Goal: Task Accomplishment & Management: Use online tool/utility

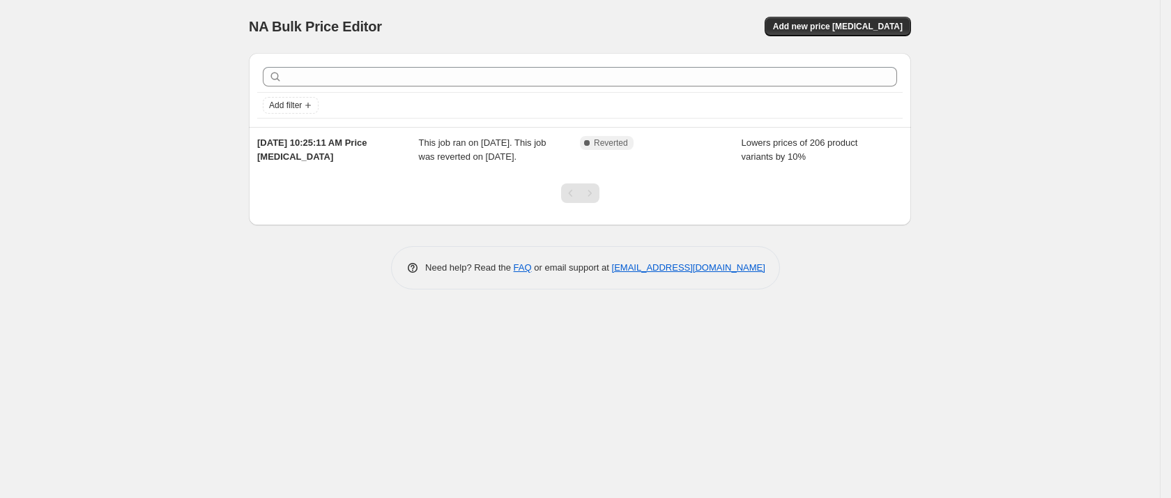
click at [215, 312] on div "NA Bulk Price Editor. This page is ready NA Bulk Price Editor Add new price cha…" at bounding box center [580, 249] width 1160 height 498
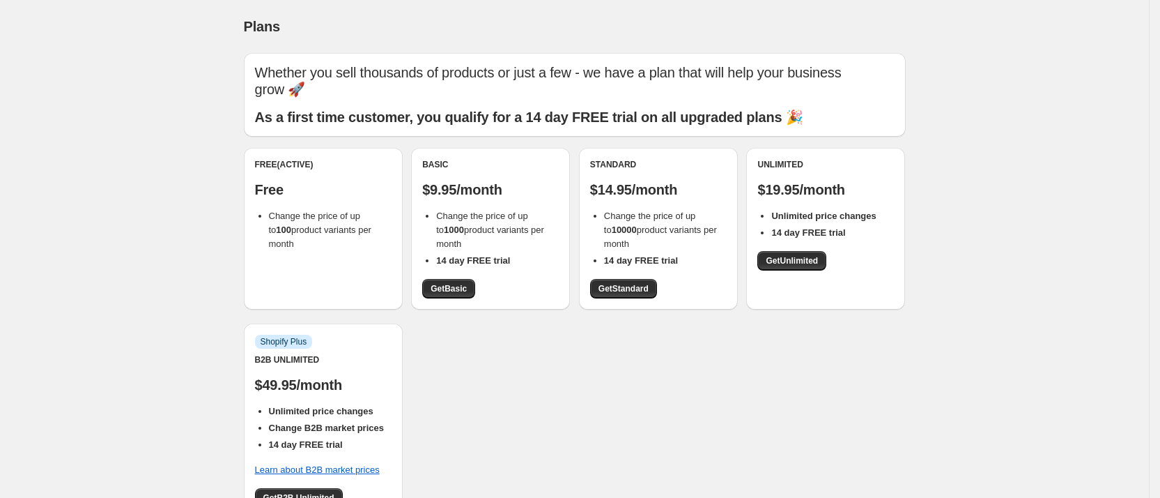
click at [156, 296] on div "Plans. This page is ready Plans Whether you sell thousands of products or just …" at bounding box center [574, 373] width 1149 height 747
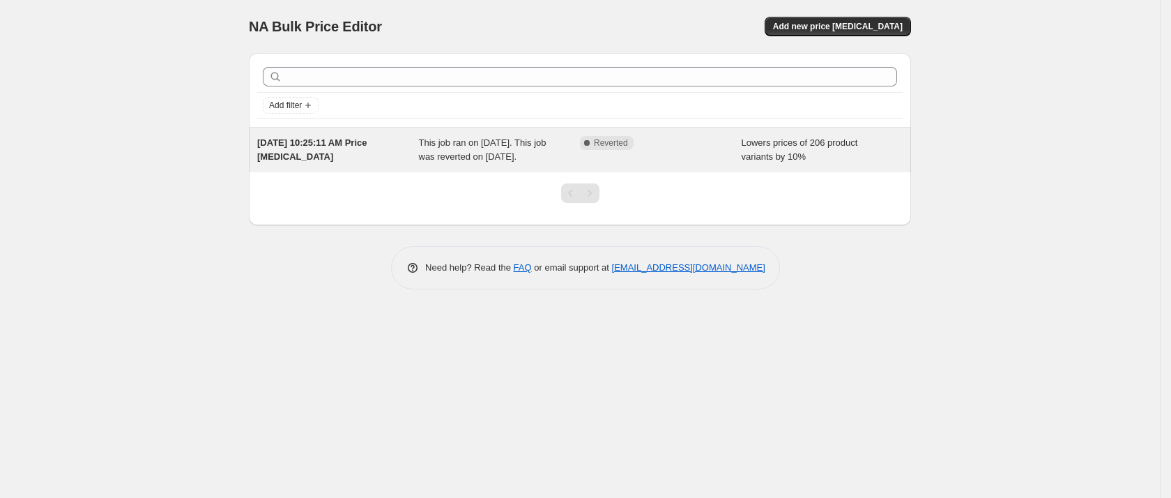
click at [652, 150] on div "Complete Reverted" at bounding box center [661, 150] width 162 height 28
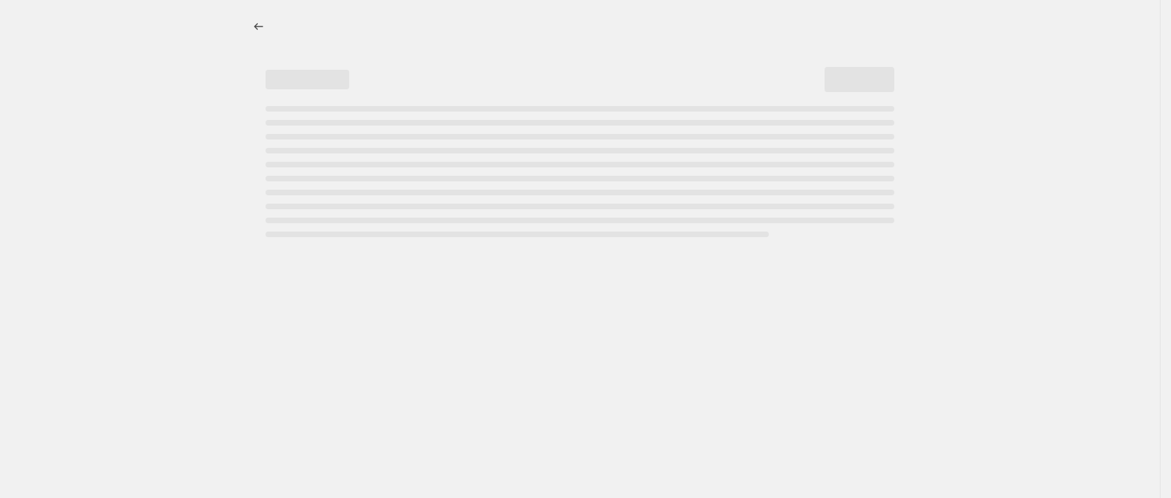
select select "percentage"
select select "vendor"
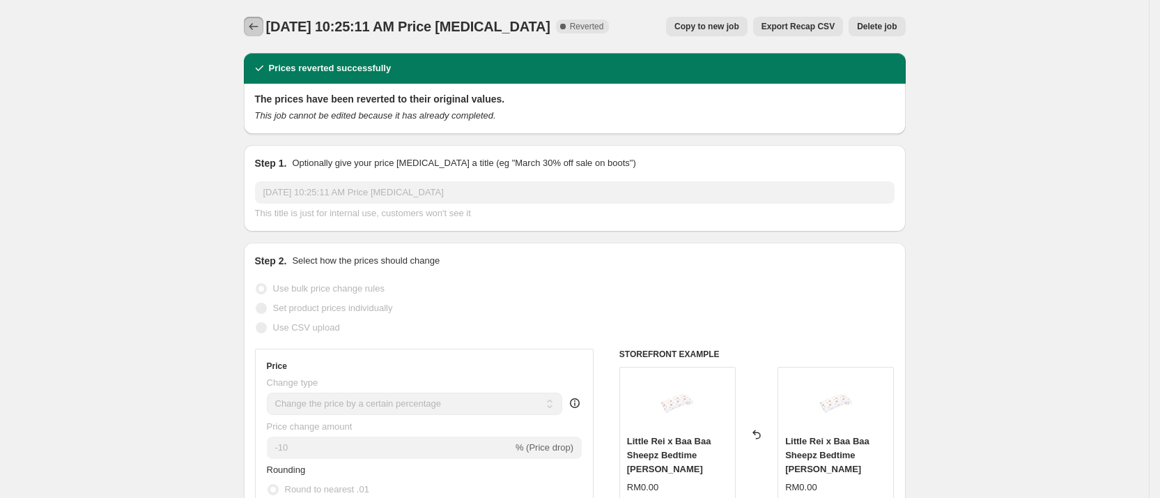
click at [253, 32] on icon "Price change jobs" at bounding box center [254, 27] width 14 height 14
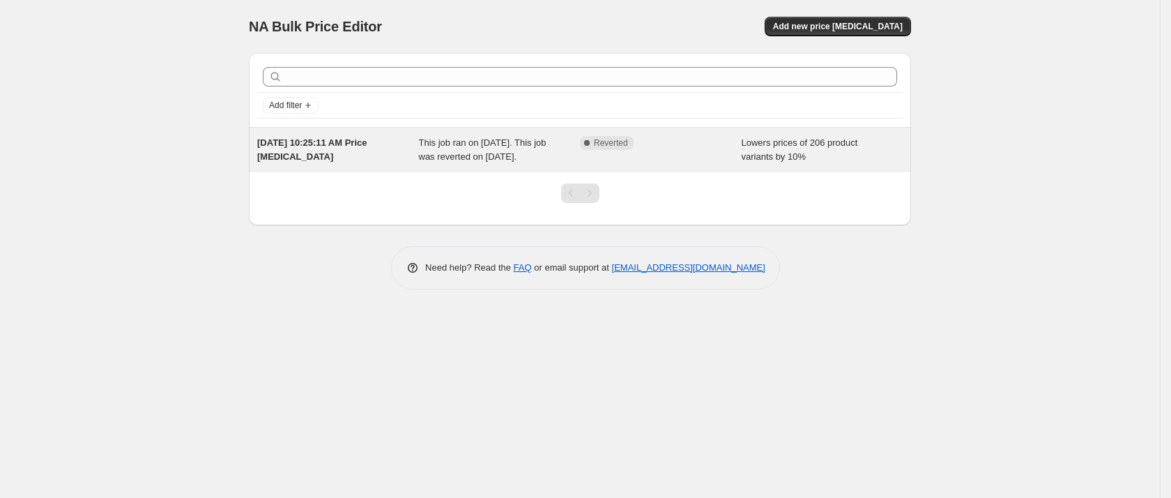
click at [394, 153] on div "Sep 24, 2025, 10:25:11 AM Price change job" at bounding box center [338, 150] width 162 height 28
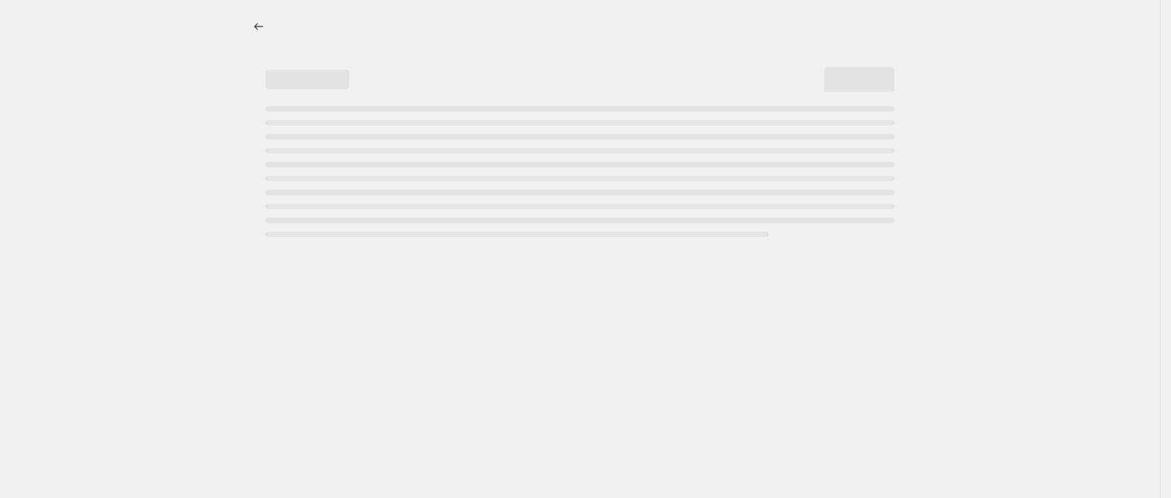
select select "percentage"
select select "vendor"
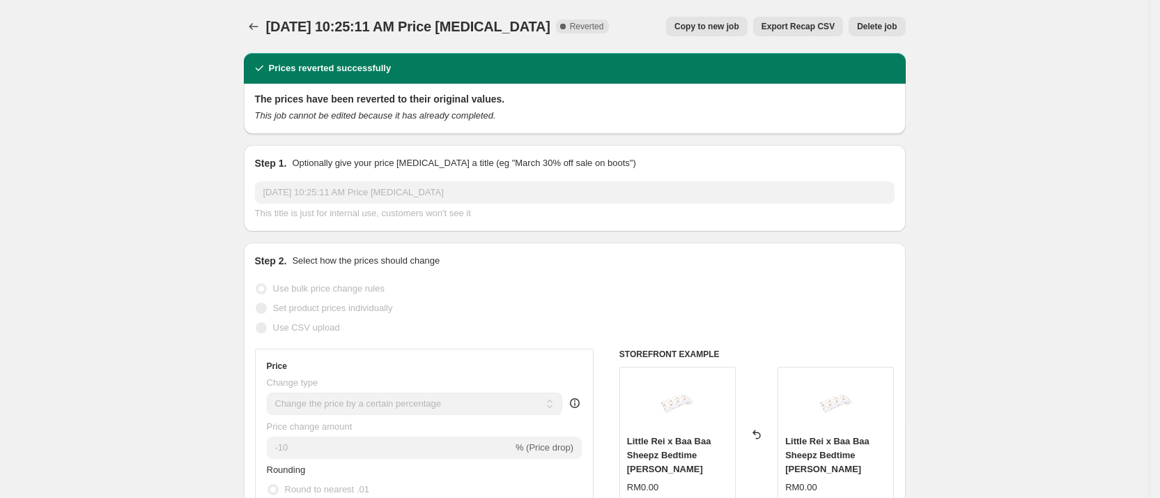
click at [739, 22] on span "Copy to new job" at bounding box center [707, 26] width 65 height 11
select select "percentage"
select select "vendor"
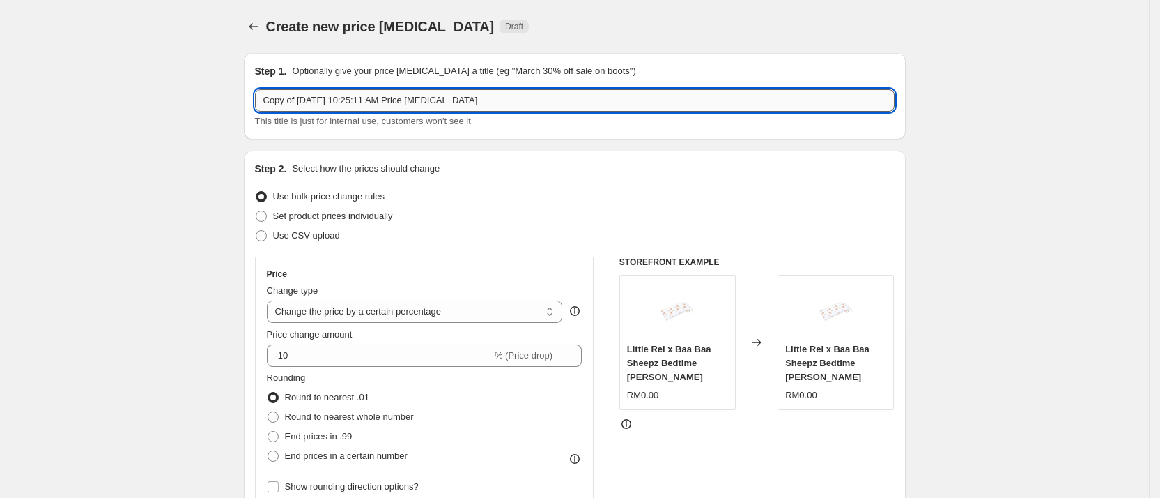
click at [432, 103] on input "Copy of Sep 24, 2025, 10:25:11 AM Price change job" at bounding box center [575, 100] width 640 height 22
drag, startPoint x: 524, startPoint y: 101, endPoint x: 194, endPoint y: 89, distance: 330.5
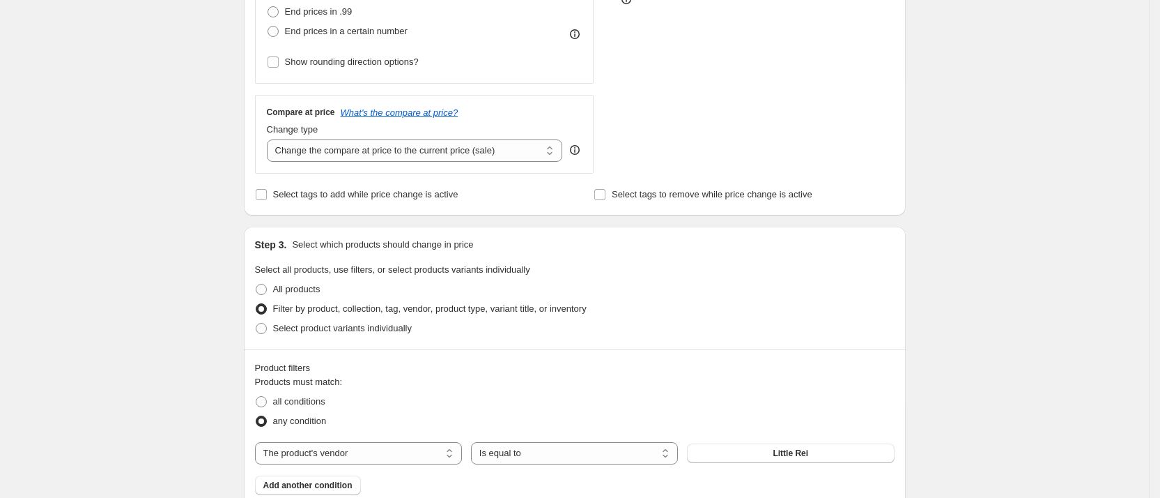
scroll to position [209, 0]
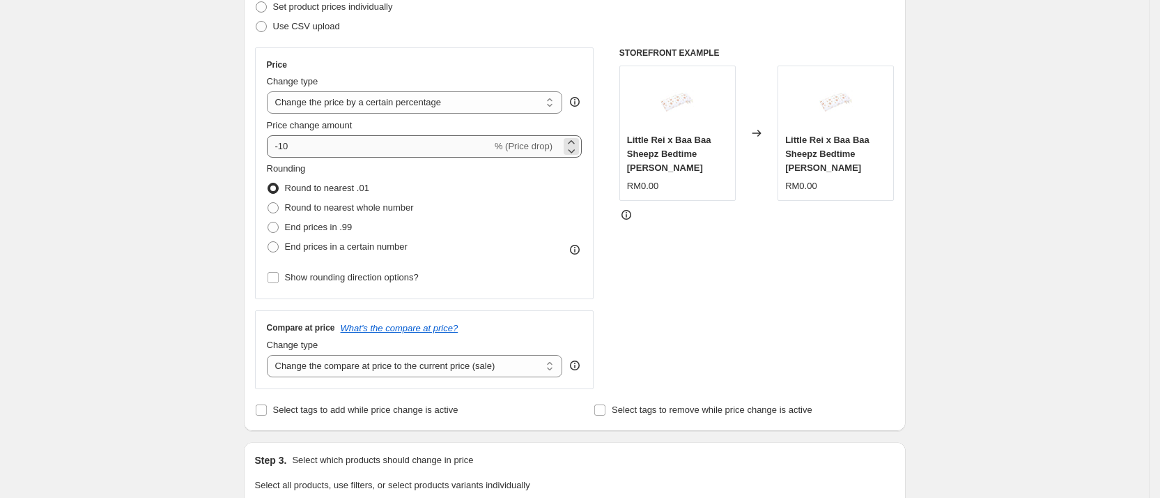
type input "Little Rei 10% OFF (1010 Sale)"
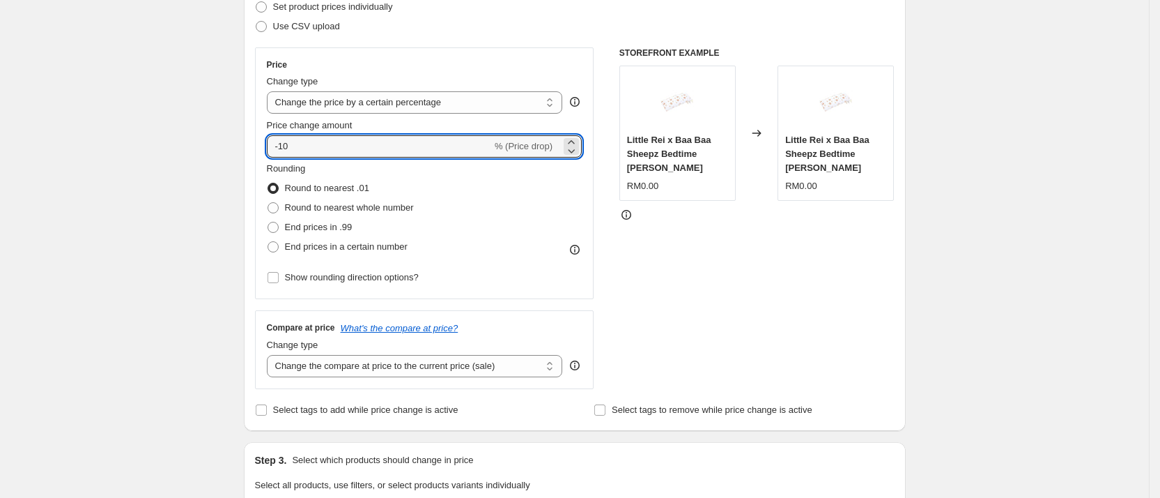
drag, startPoint x: 332, startPoint y: 142, endPoint x: 213, endPoint y: 144, distance: 119.2
type input "15"
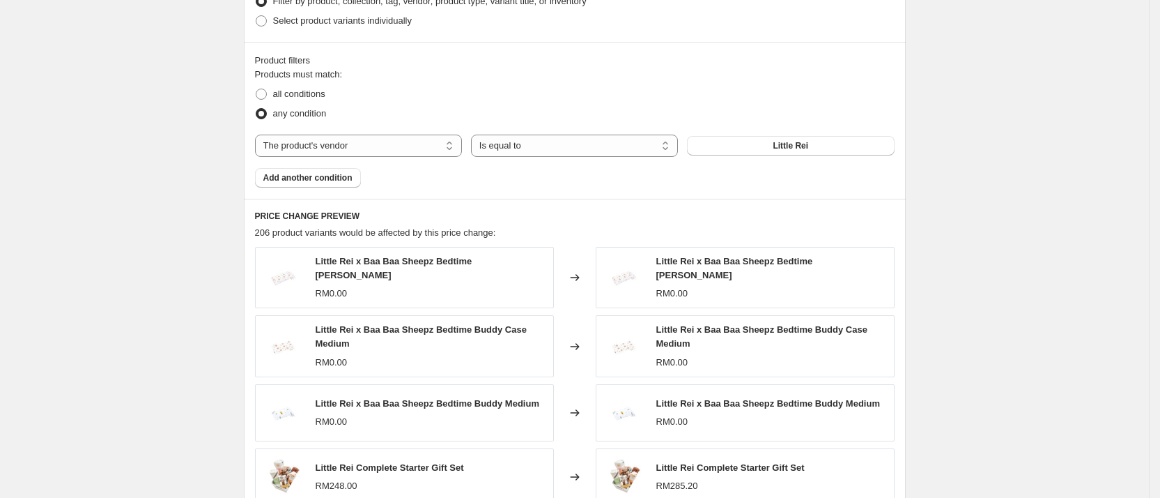
scroll to position [1057, 0]
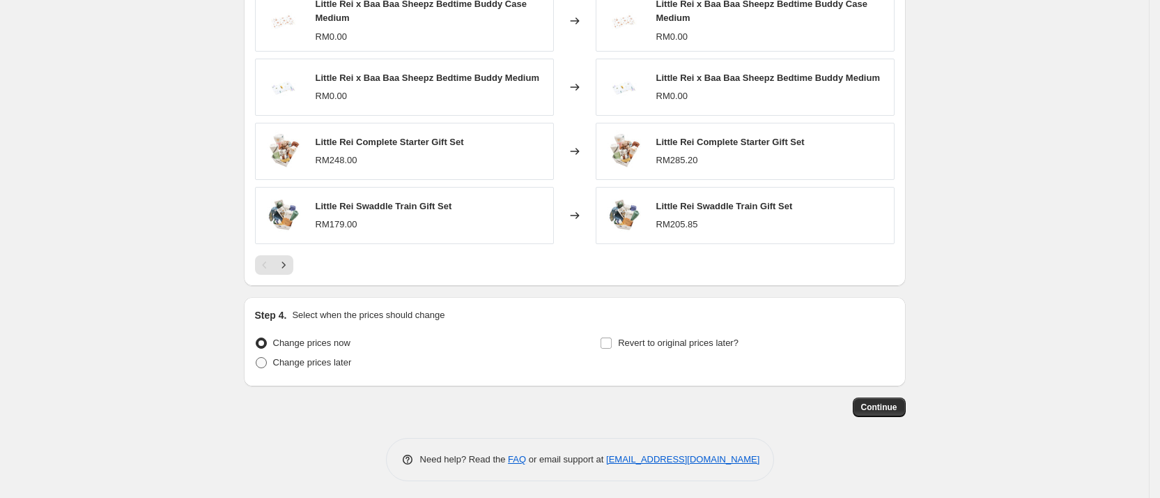
click at [273, 357] on label "Change prices later" at bounding box center [303, 363] width 97 height 20
click at [256, 357] on input "Change prices later" at bounding box center [256, 357] width 1 height 1
radio input "true"
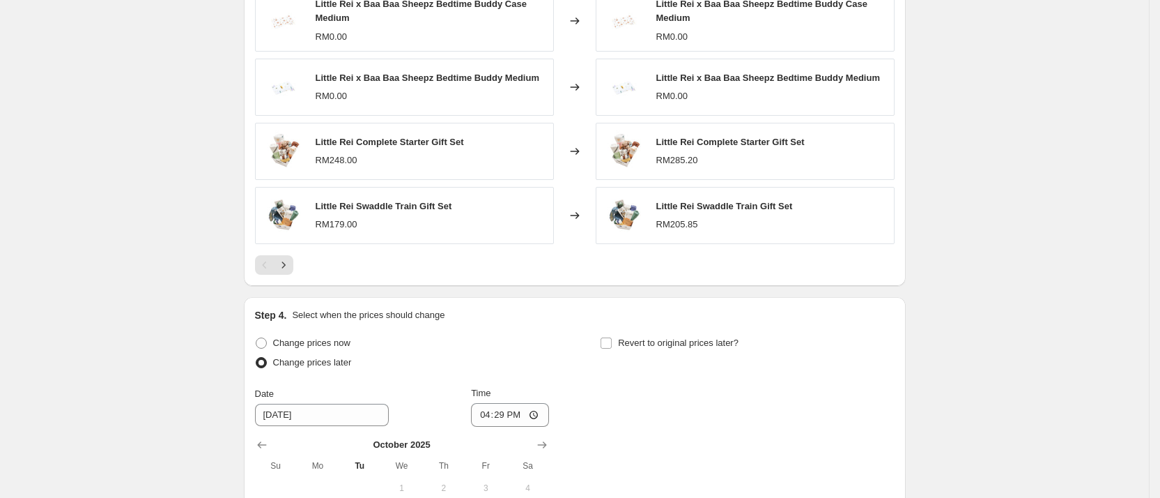
scroll to position [1266, 0]
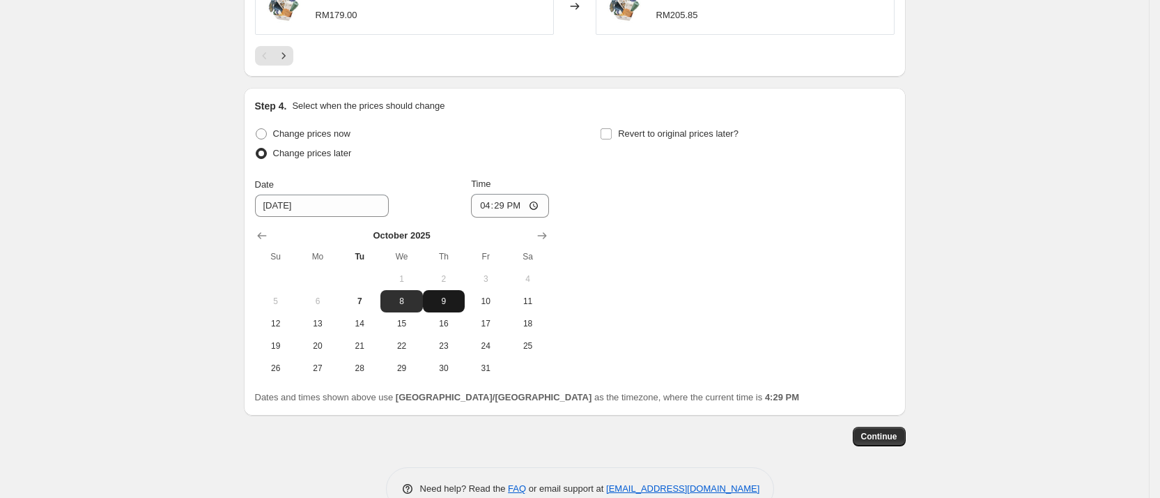
click at [450, 300] on span "9" at bounding box center [444, 300] width 31 height 11
type input "10/9/2025"
drag, startPoint x: 523, startPoint y: 201, endPoint x: 475, endPoint y: 201, distance: 48.1
click at [475, 201] on div "Date 10/9/2025 Time 16:29" at bounding box center [402, 197] width 294 height 40
click at [514, 202] on input "16:29" at bounding box center [510, 206] width 78 height 24
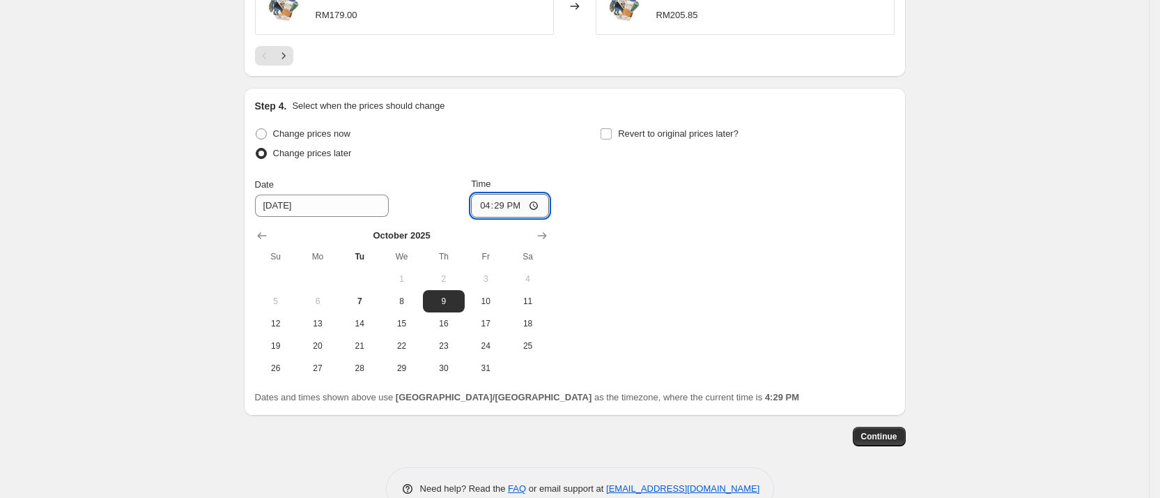
click at [479, 199] on input "16:29" at bounding box center [510, 206] width 78 height 24
drag, startPoint x: 491, startPoint y: 203, endPoint x: 529, endPoint y: 200, distance: 38.4
click at [529, 200] on input "16:29" at bounding box center [510, 206] width 78 height 24
click at [502, 197] on input "13:29" at bounding box center [510, 206] width 78 height 24
type input "01:00"
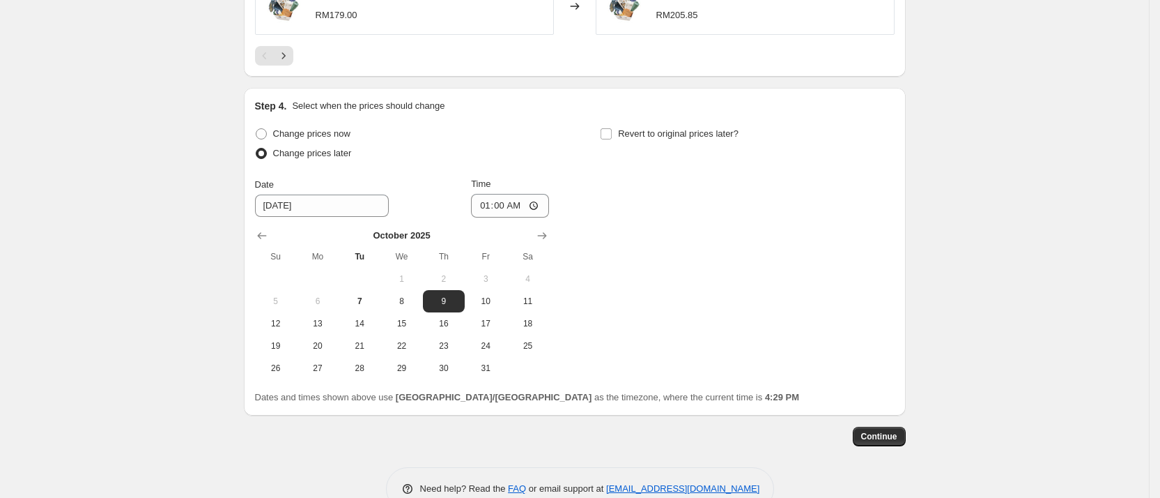
click at [623, 224] on div "Change prices now Change prices later Date 10/9/2025 Time 01:00 October 2025 Su…" at bounding box center [575, 251] width 640 height 255
click at [663, 232] on div "Change prices now Change prices later Date 10/9/2025 Time 01:00 October 2025 Su…" at bounding box center [575, 251] width 640 height 255
click at [679, 283] on div "Change prices now Change prices later Date 10/9/2025 Time 01:00 October 2025 Su…" at bounding box center [575, 251] width 640 height 255
click at [323, 321] on span "13" at bounding box center [317, 323] width 31 height 11
click at [431, 292] on button "9" at bounding box center [444, 301] width 42 height 22
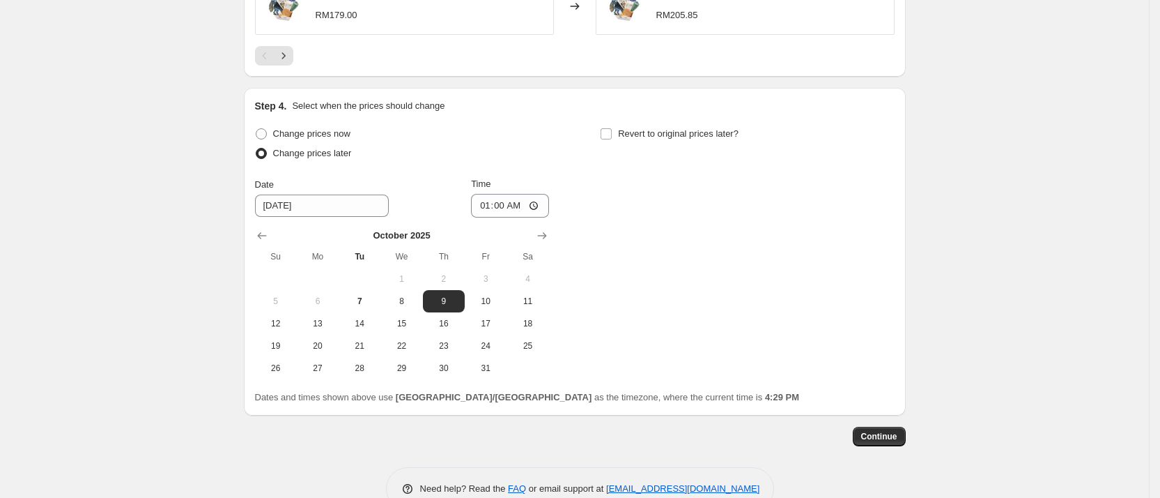
click at [677, 251] on div "Change prices now Change prices later Date 10/9/2025 Time 01:00 October 2025 Su…" at bounding box center [575, 251] width 640 height 255
click at [546, 236] on icon "Show next month, November 2025" at bounding box center [542, 236] width 14 height 14
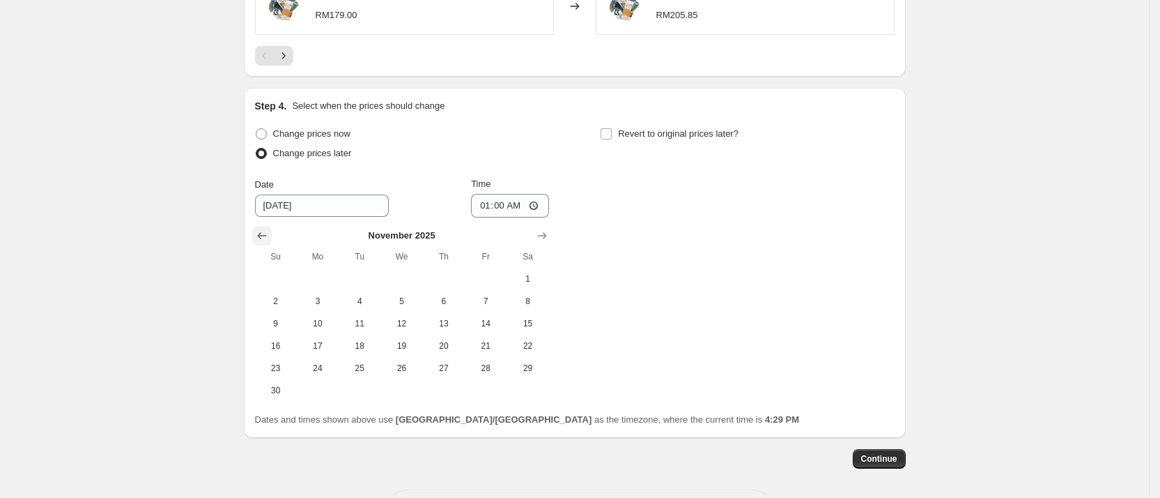
click at [269, 230] on icon "Show previous month, October 2025" at bounding box center [262, 236] width 14 height 14
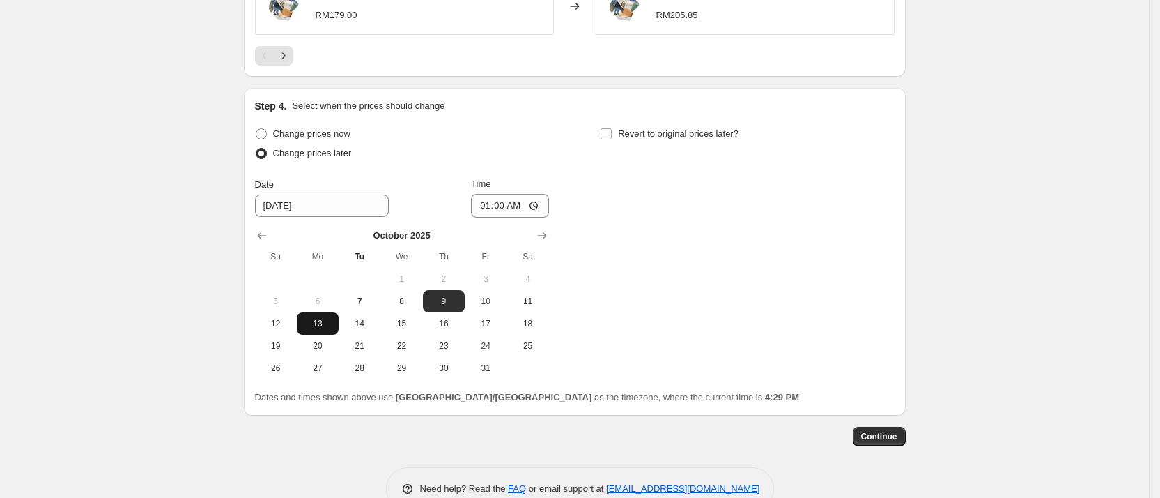
click at [321, 319] on span "13" at bounding box center [317, 323] width 31 height 11
click at [456, 297] on span "9" at bounding box center [444, 300] width 31 height 11
type input "10/9/2025"
click at [702, 280] on div "Change prices now Change prices later Date 10/9/2025 Time 01:00 October 2025 Su…" at bounding box center [575, 251] width 640 height 255
click at [882, 426] on button "Continue" at bounding box center [879, 436] width 53 height 20
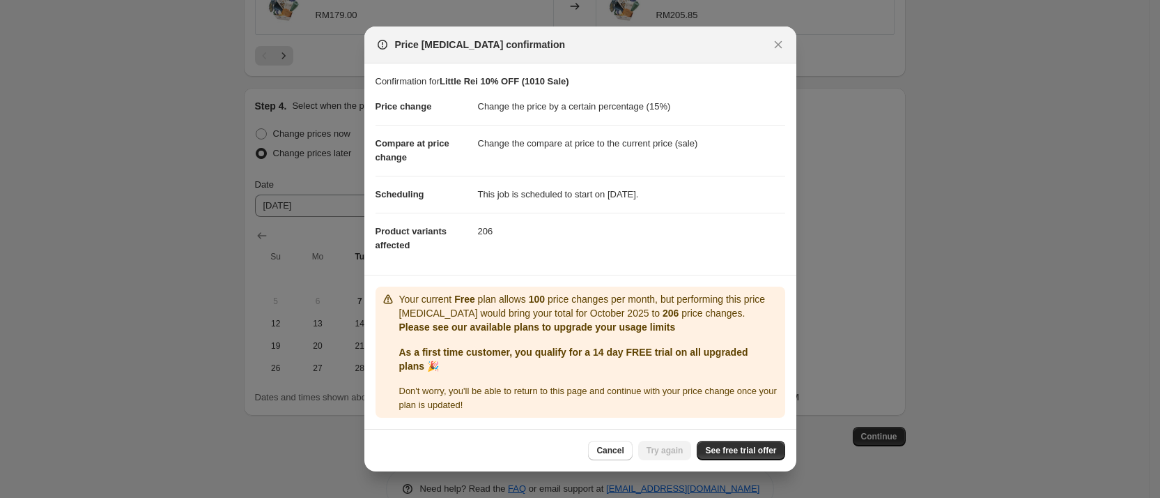
click at [690, 367] on p "As a first time customer, you qualify for a 14 day FREE trial on all upgraded p…" at bounding box center [589, 359] width 380 height 28
click at [777, 44] on icon "Close" at bounding box center [778, 45] width 8 height 8
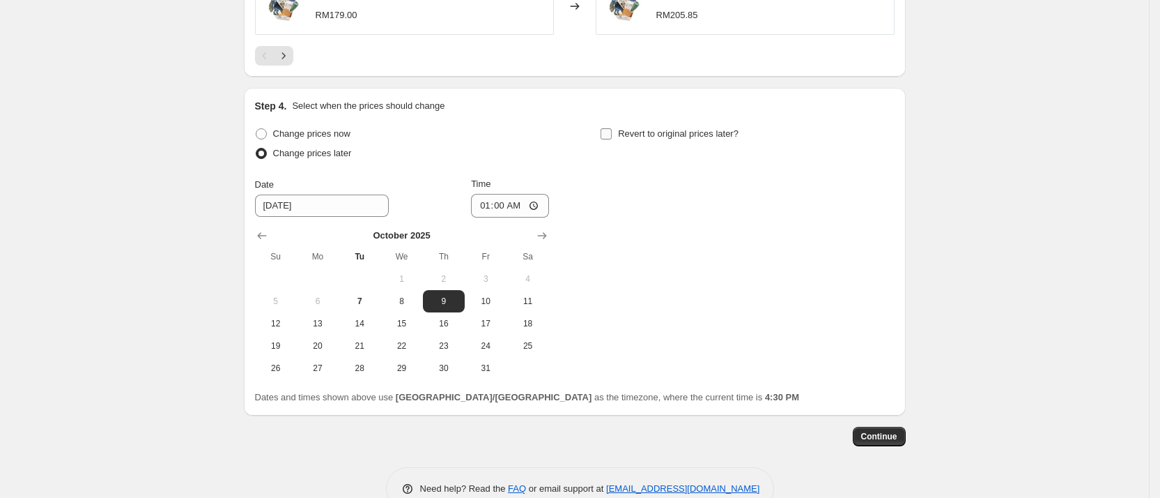
click at [681, 128] on span "Revert to original prices later?" at bounding box center [678, 133] width 121 height 10
click at [612, 128] on input "Revert to original prices later?" at bounding box center [606, 133] width 11 height 11
checkbox input "true"
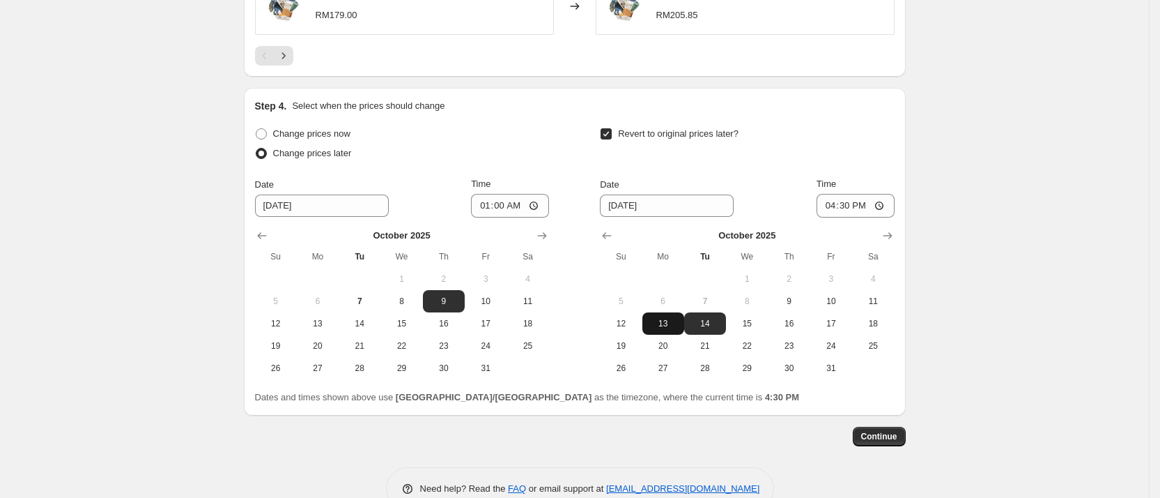
click at [675, 318] on span "13" at bounding box center [663, 323] width 31 height 11
type input "10/13/2025"
click at [856, 199] on input "16:30" at bounding box center [856, 206] width 78 height 24
type input "23:58"
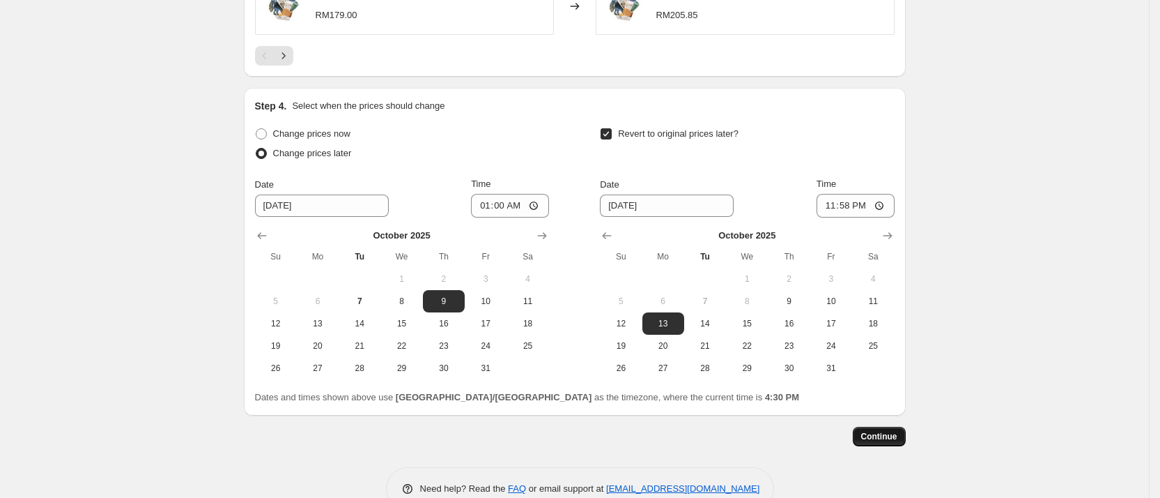
click at [890, 431] on span "Continue" at bounding box center [879, 436] width 36 height 11
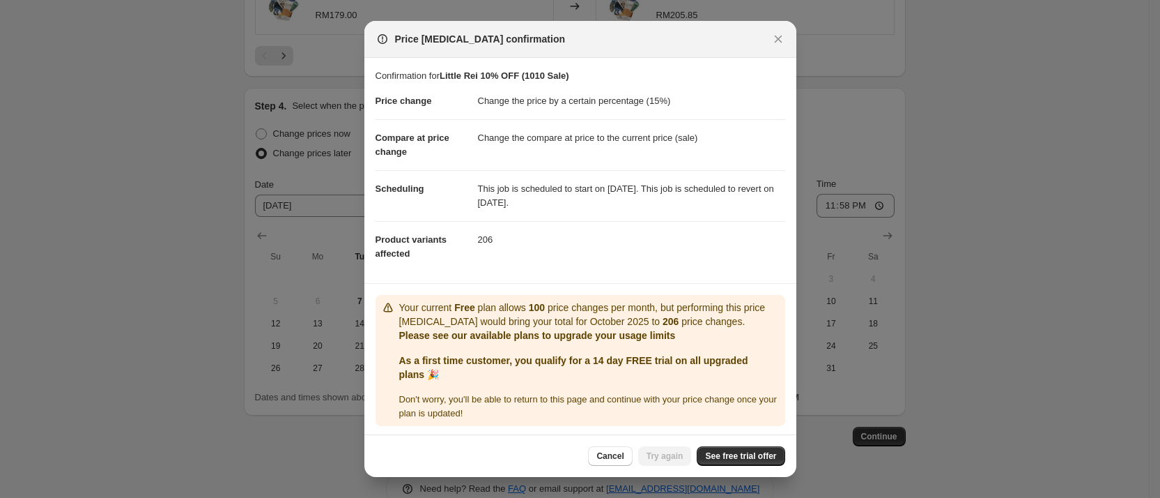
scroll to position [3, 0]
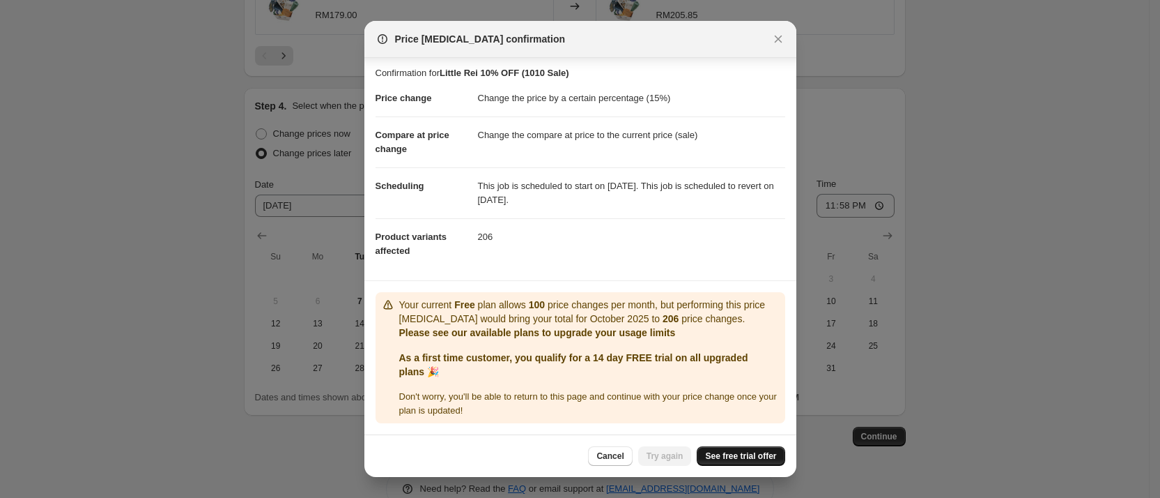
click at [754, 454] on span "See free trial offer" at bounding box center [740, 455] width 71 height 11
click at [767, 37] on div "Price change job confirmation" at bounding box center [581, 39] width 410 height 14
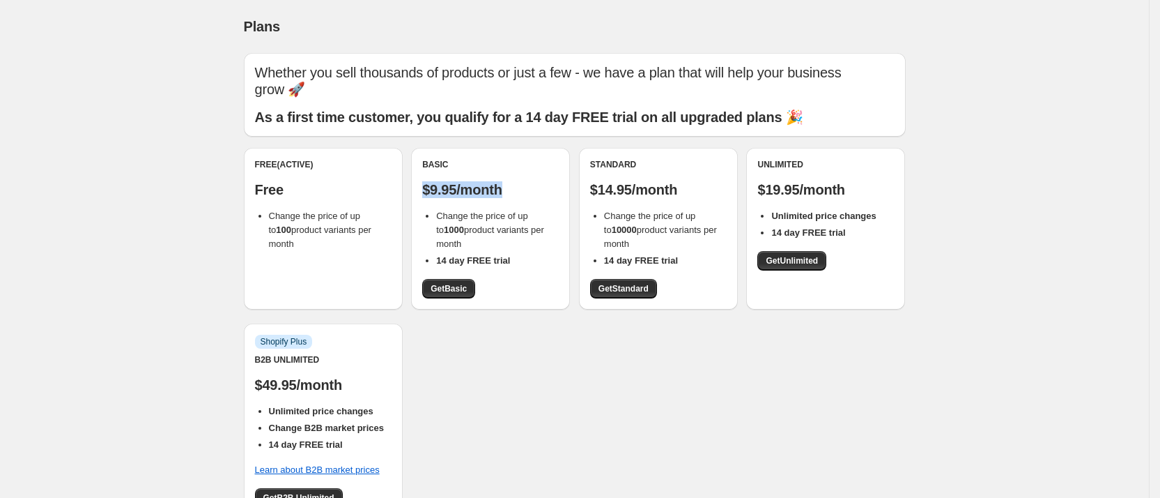
drag, startPoint x: 425, startPoint y: 186, endPoint x: 512, endPoint y: 193, distance: 86.7
click at [512, 193] on div "Basic $9.95/month Change the price of up to 1000 product variants per month 14 …" at bounding box center [490, 229] width 159 height 162
click at [465, 284] on span "Get Basic" at bounding box center [449, 288] width 36 height 11
